Goal: Understand process/instructions

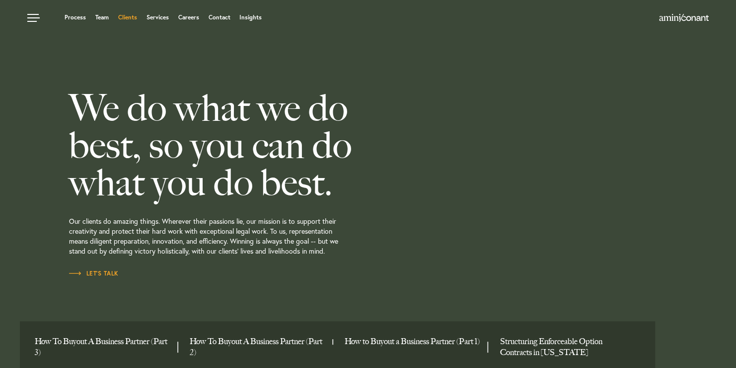
click at [130, 14] on link "Clients" at bounding box center [127, 17] width 19 height 6
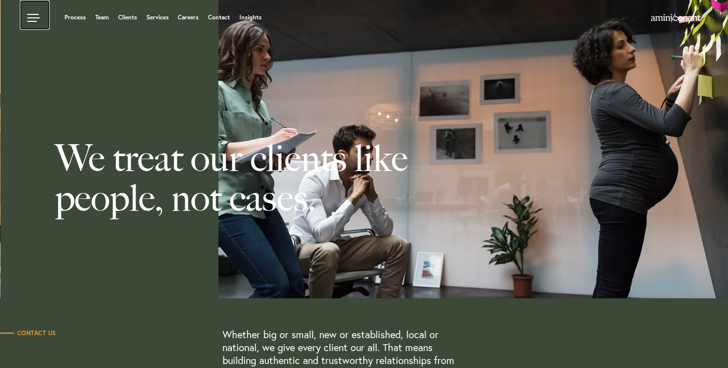
click at [43, 20] on link at bounding box center [35, 15] width 30 height 30
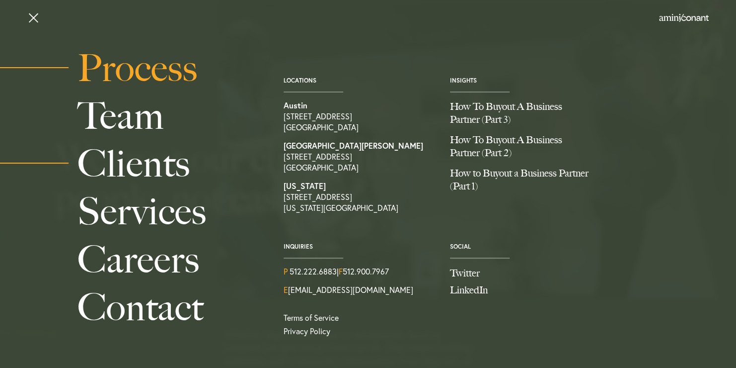
click at [108, 54] on link "Process" at bounding box center [169, 68] width 184 height 48
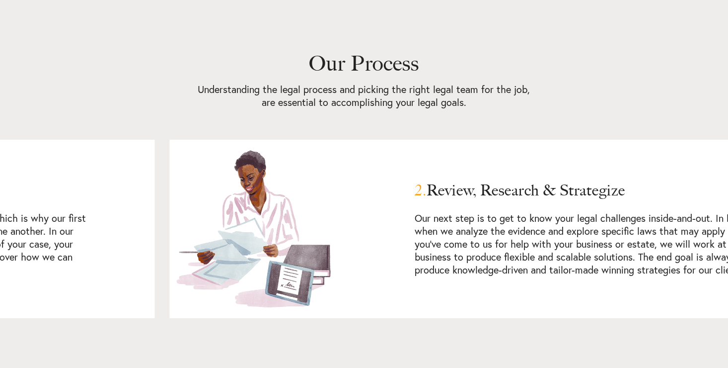
scroll to position [657, 0]
